Goal: Task Accomplishment & Management: Use online tool/utility

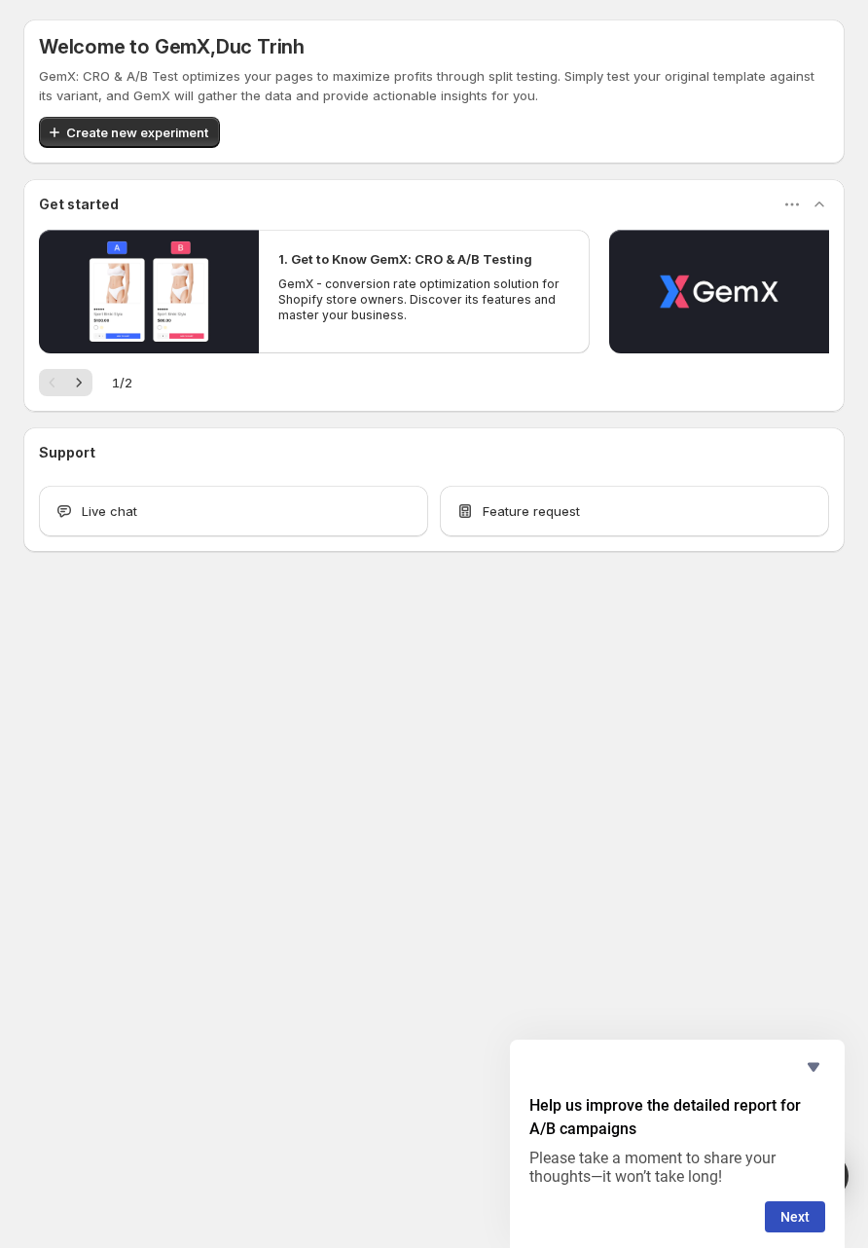
click at [274, 623] on div "Welcome to GemX , Duc Trinh GemX: CRO & A/B Test optimizes your pages to maximi…" at bounding box center [434, 328] width 868 height 657
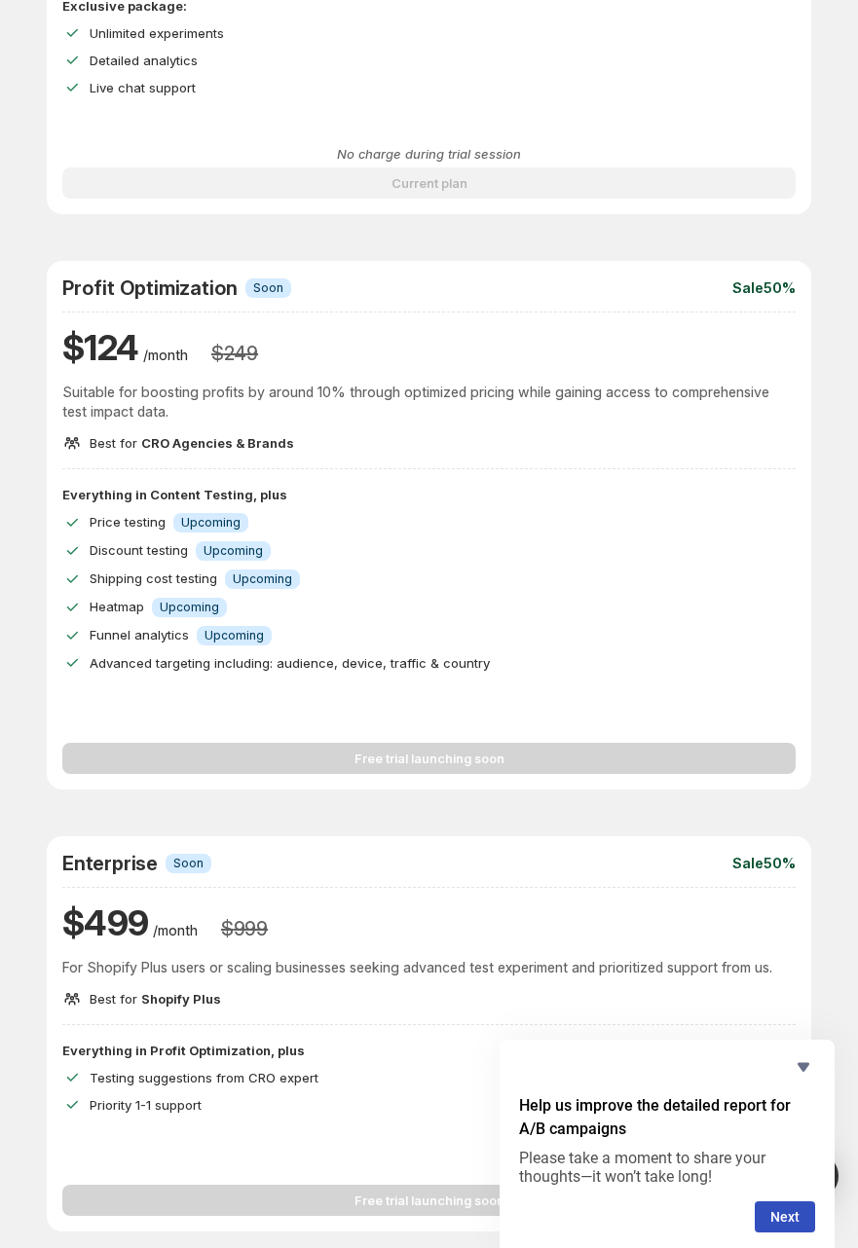
scroll to position [787, 0]
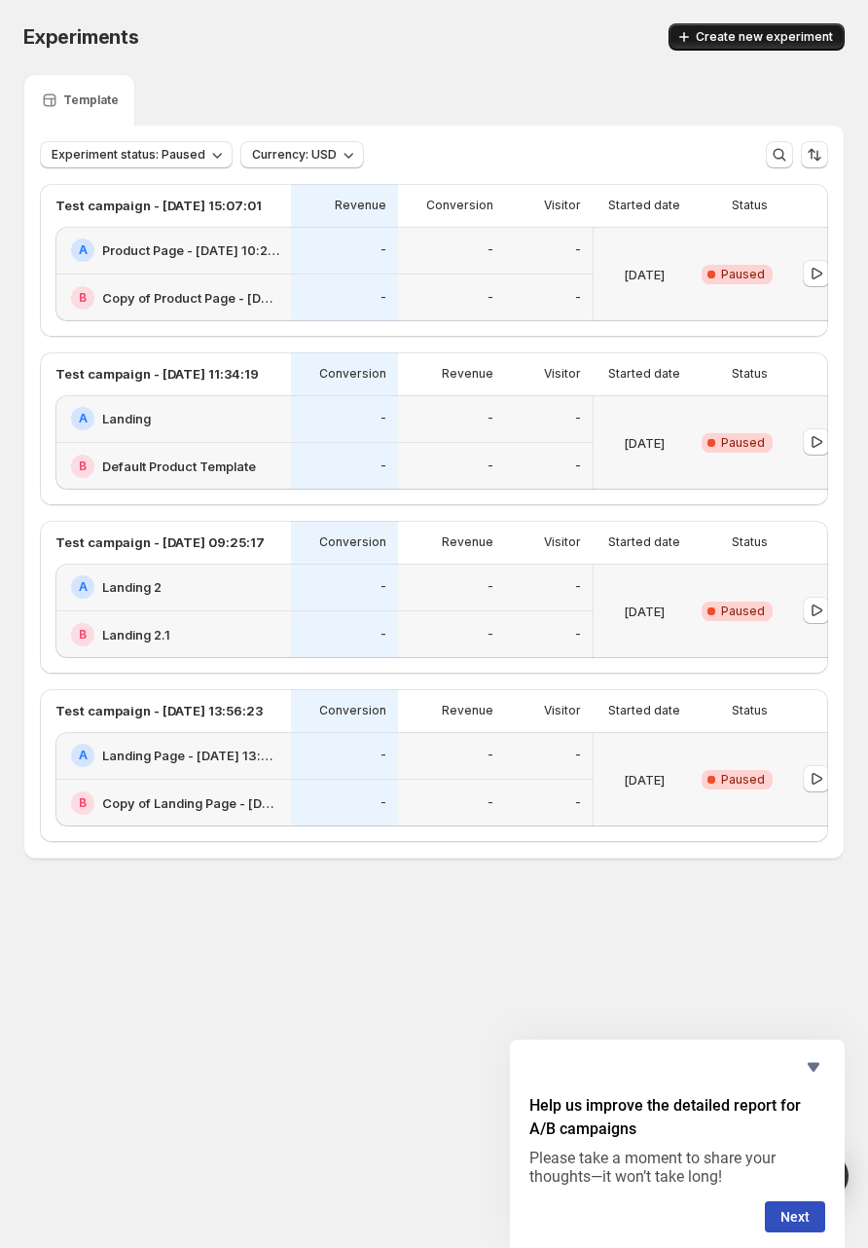
click at [724, 40] on span "Create new experiment" at bounding box center [764, 37] width 137 height 16
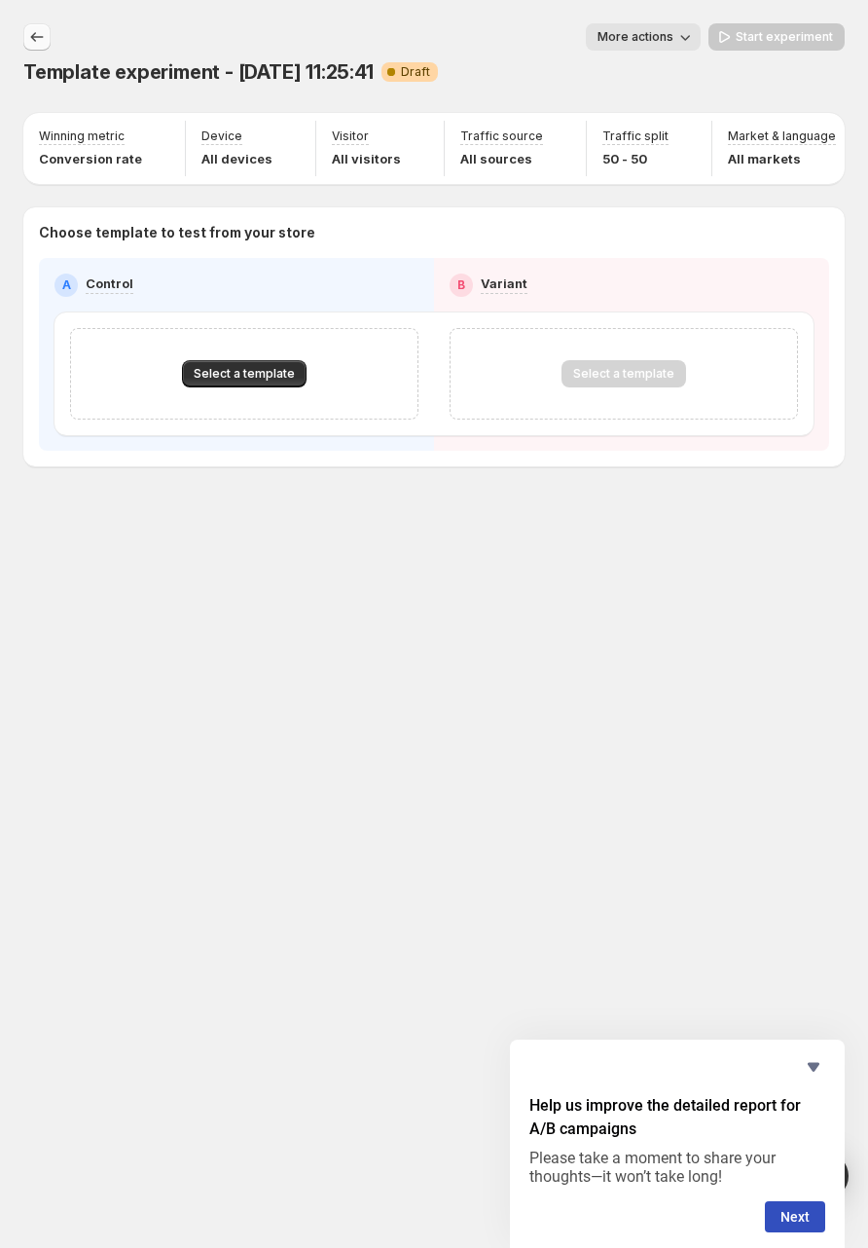
click at [39, 41] on icon "Experiments" at bounding box center [36, 36] width 19 height 19
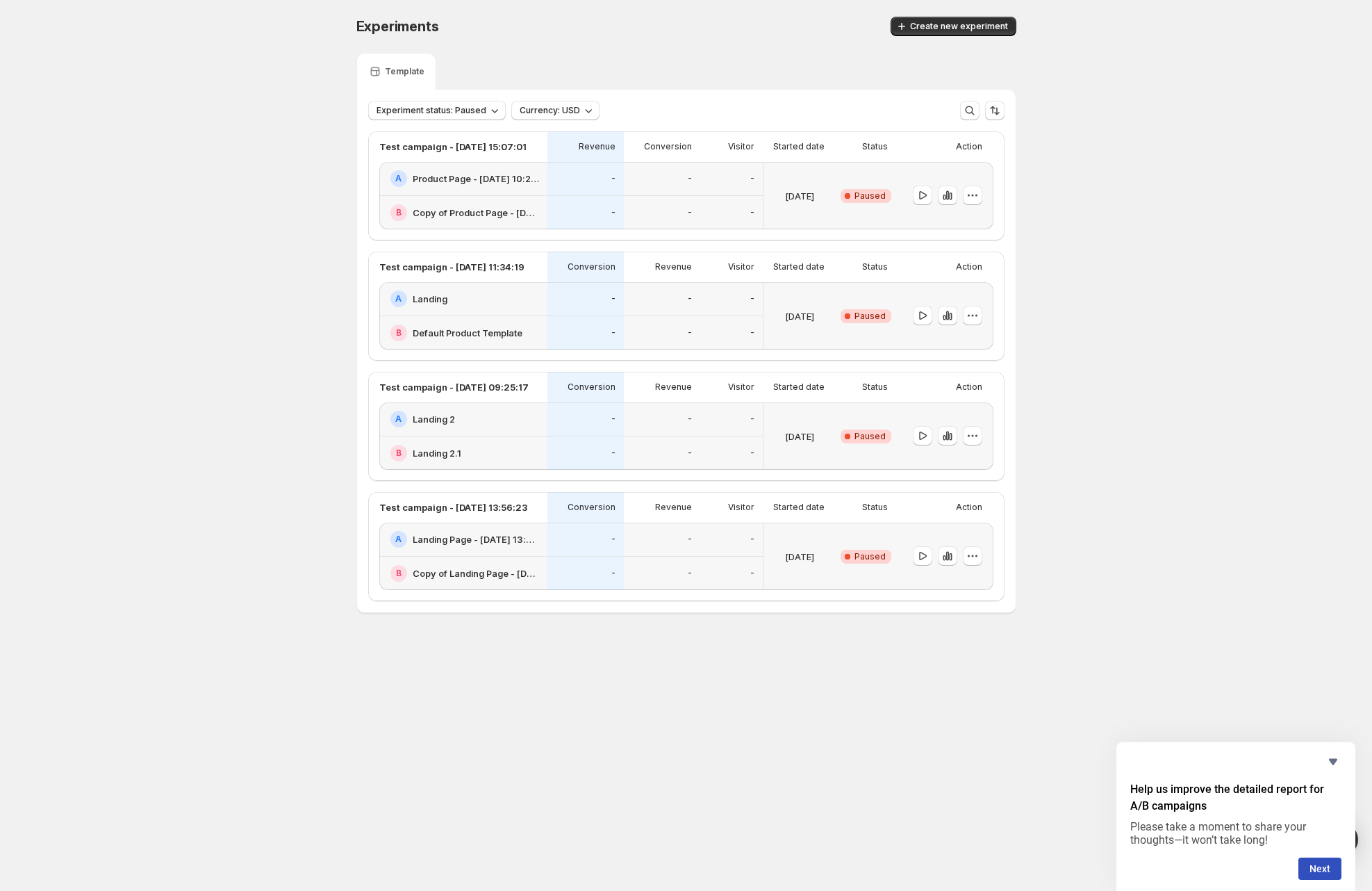
click at [206, 557] on div "Experiments. This page is ready Experiments Create new experiment Template Expe…" at bounding box center [686, 344] width 1372 height 688
